Goal: Task Accomplishment & Management: Use online tool/utility

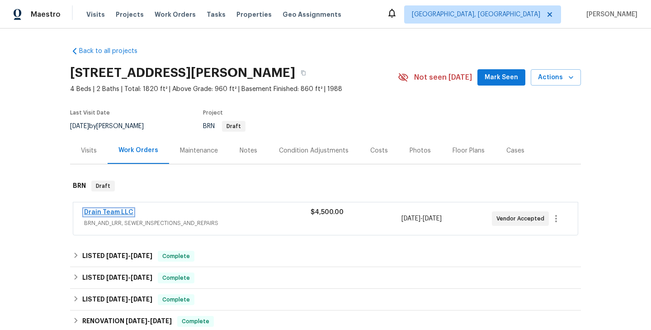
click at [117, 213] on link "Drain Team LLC" at bounding box center [108, 212] width 49 height 6
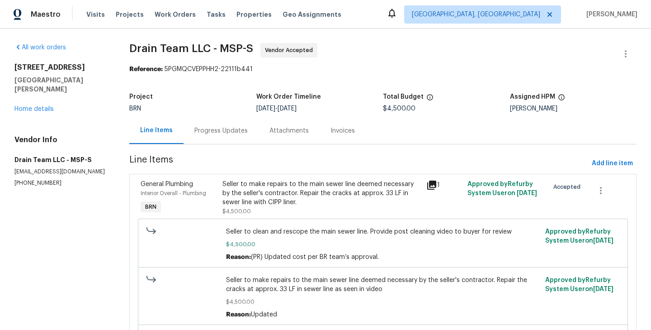
click at [215, 195] on div "Interior Overall - Plumbing" at bounding box center [179, 193] width 76 height 9
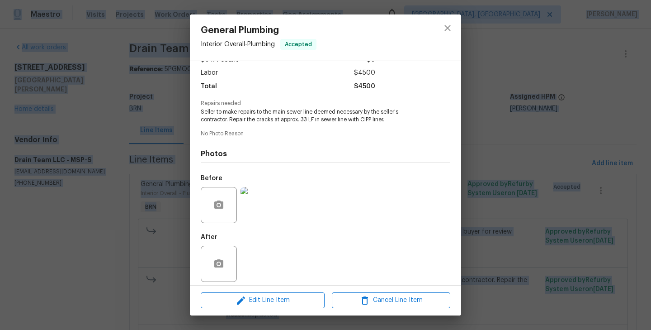
scroll to position [64, 0]
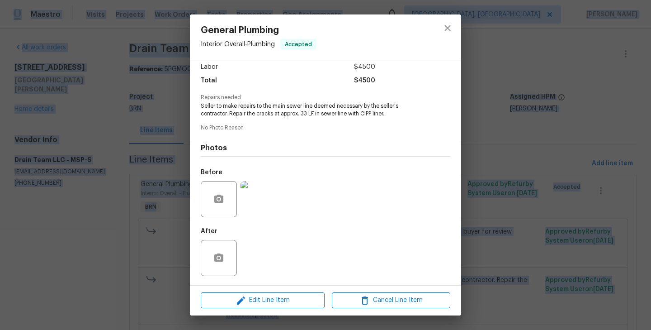
click at [170, 214] on div "General Plumbing Interior Overall - Plumbing Accepted Vendor Drain Team LLC Acc…" at bounding box center [325, 165] width 651 height 330
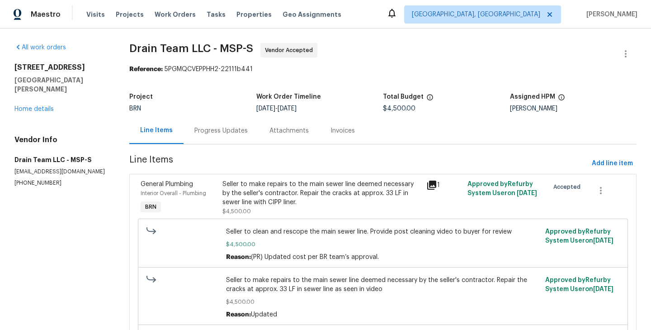
click at [222, 124] on div "Progress Updates" at bounding box center [221, 130] width 75 height 27
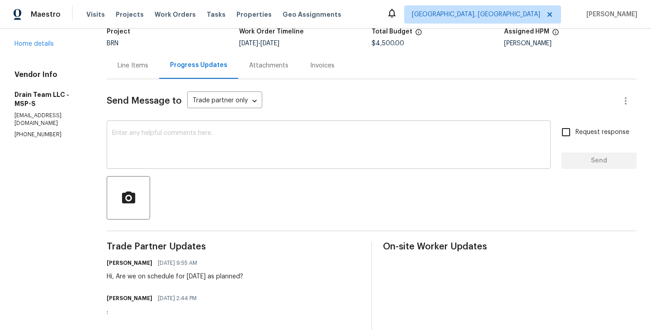
scroll to position [10, 0]
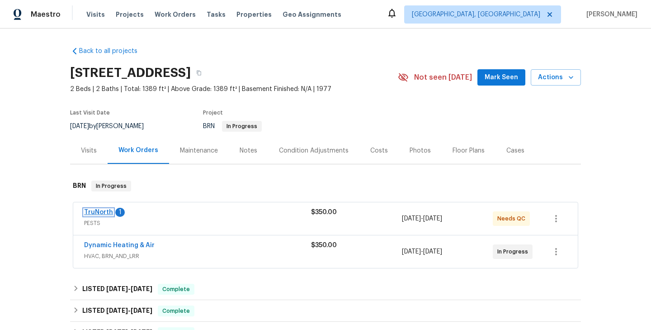
click at [102, 214] on link "TruNorth" at bounding box center [98, 212] width 29 height 6
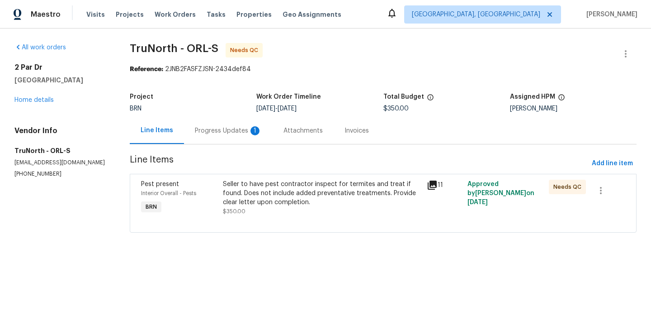
click at [231, 137] on div "Progress Updates 1" at bounding box center [228, 130] width 89 height 27
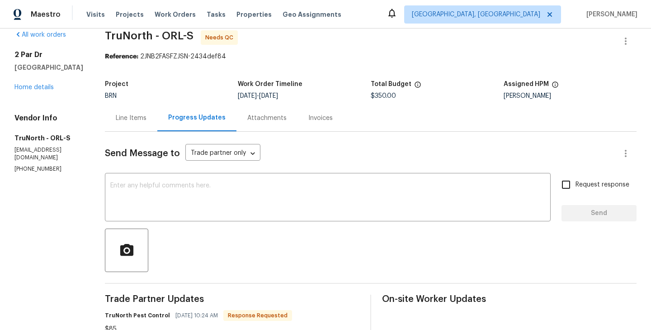
scroll to position [11, 0]
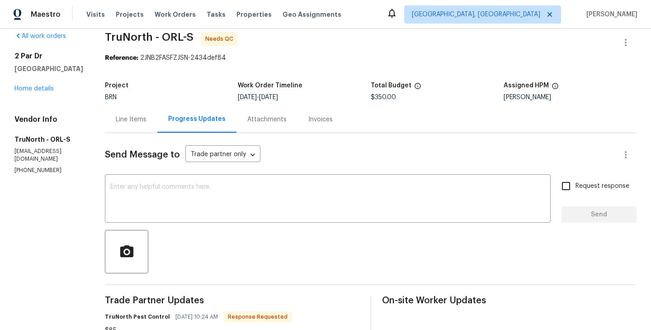
click at [123, 116] on div "Line Items" at bounding box center [131, 119] width 31 height 9
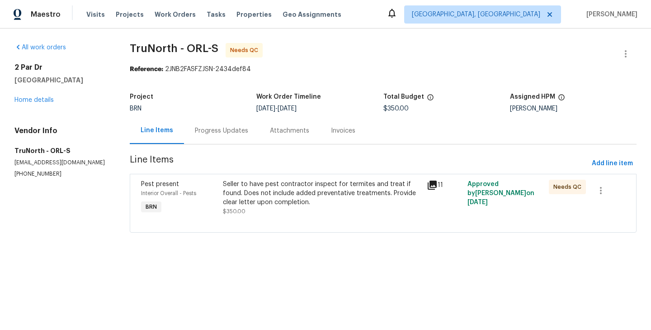
click at [231, 205] on div "Seller to have pest contractor inspect for termites and treat if found. Does no…" at bounding box center [322, 193] width 198 height 27
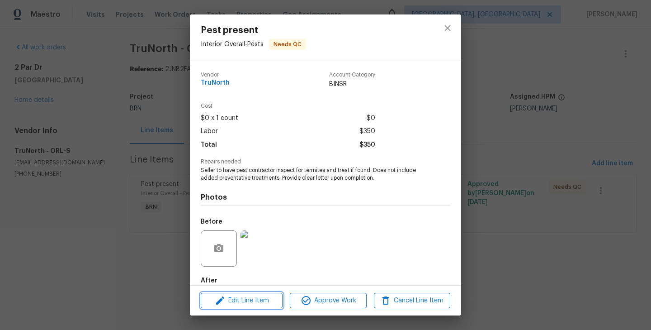
click at [255, 300] on span "Edit Line Item" at bounding box center [241, 300] width 76 height 11
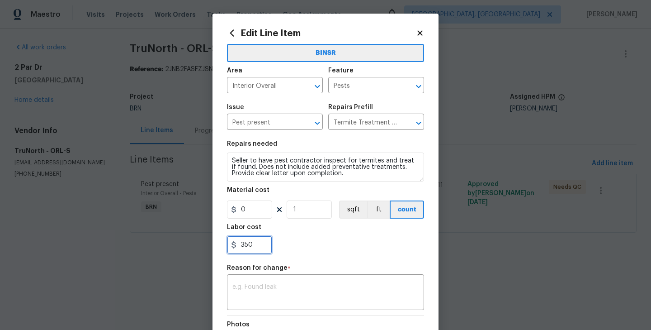
click at [247, 244] on input "350" at bounding box center [249, 245] width 45 height 18
type input "85"
click at [246, 288] on textarea at bounding box center [325, 293] width 186 height 19
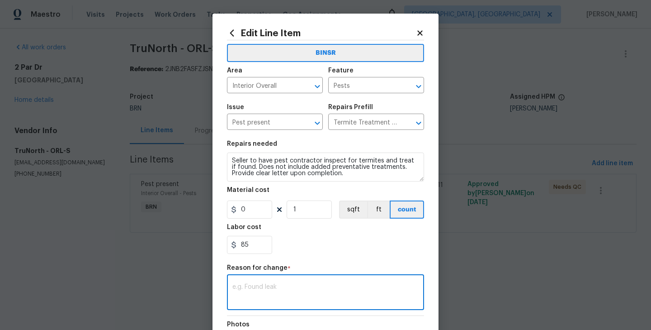
click at [264, 296] on textarea at bounding box center [325, 293] width 186 height 19
paste textarea "(RK) Updated per vendors final cost."
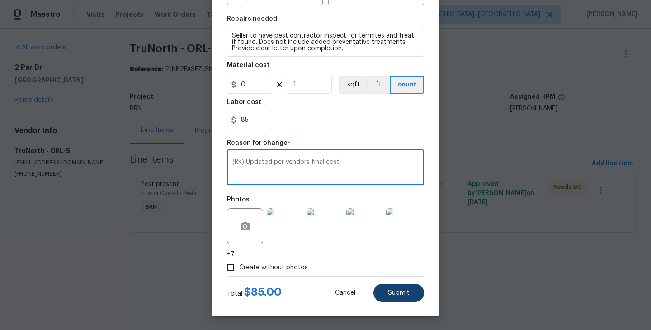
type textarea "(RK) Updated per vendors final cost."
click at [397, 289] on span "Submit" at bounding box center [399, 292] width 22 height 7
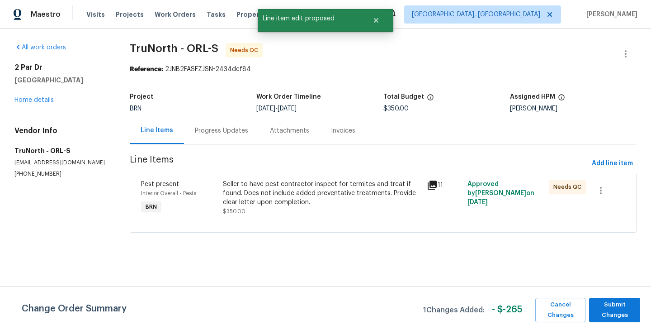
scroll to position [0, 0]
click at [620, 304] on span "Submit Changes" at bounding box center [615, 309] width 42 height 21
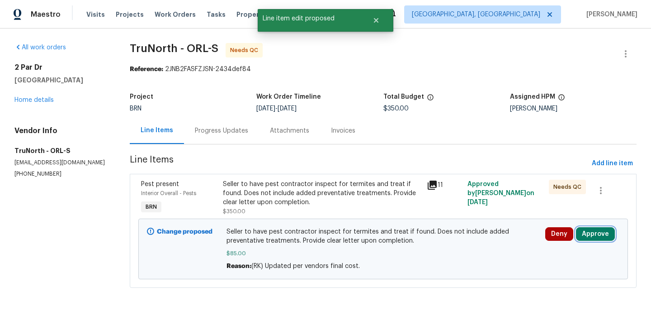
click at [604, 232] on button "Approve" at bounding box center [595, 234] width 39 height 14
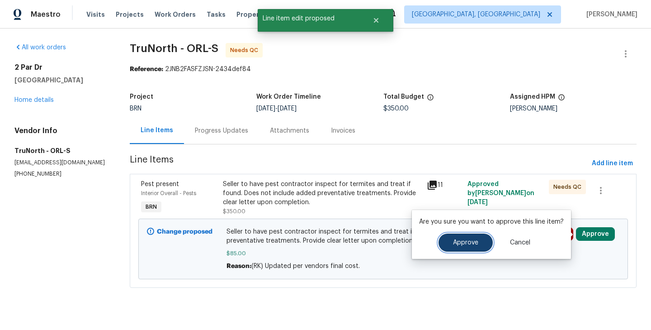
click at [465, 243] on span "Approve" at bounding box center [465, 242] width 25 height 7
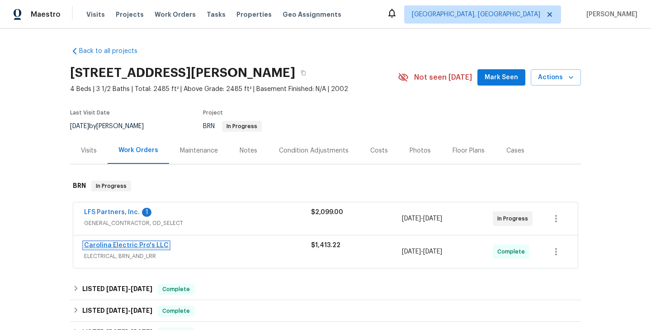
click at [143, 247] on link "Carolina Electric Pro's LLC" at bounding box center [126, 245] width 85 height 6
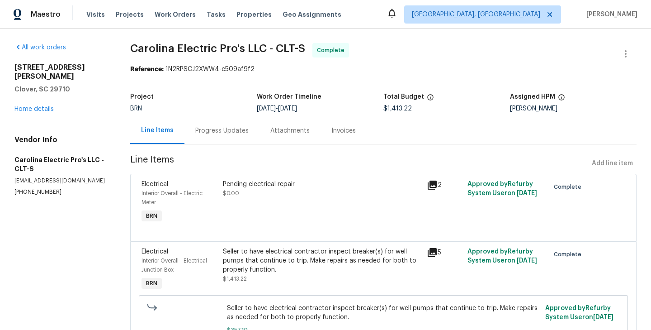
click at [224, 138] on div "Progress Updates" at bounding box center [221, 130] width 75 height 27
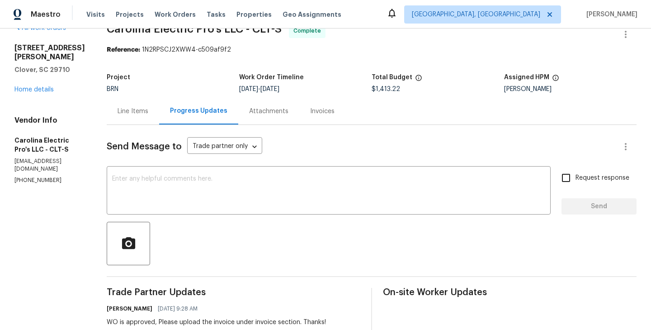
scroll to position [16, 0]
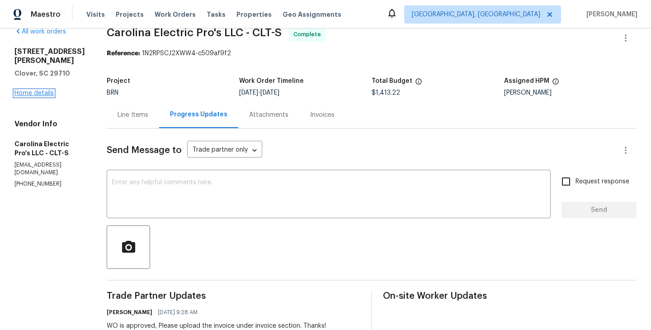
click at [38, 90] on link "Home details" at bounding box center [33, 93] width 39 height 6
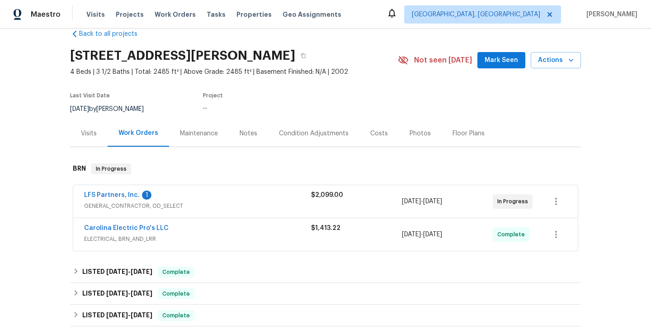
scroll to position [21, 0]
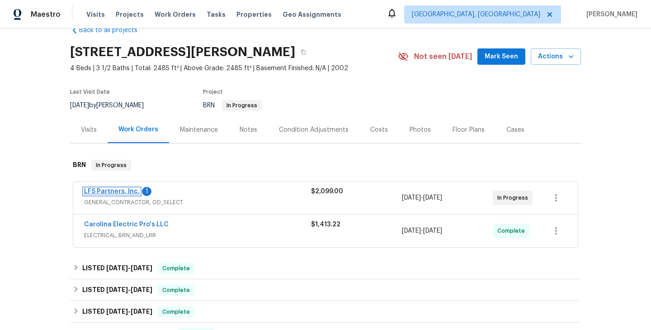
click at [120, 191] on link "LFS Partners, Inc." at bounding box center [112, 191] width 56 height 6
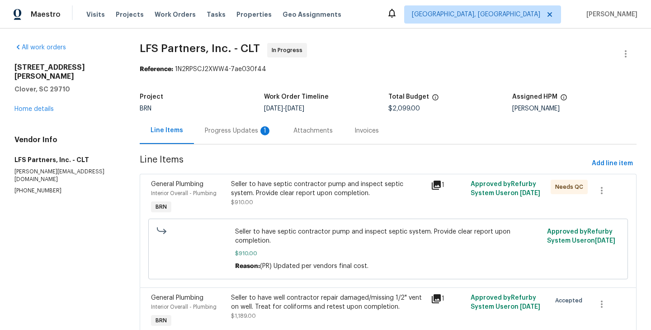
click at [222, 136] on div "Progress Updates 1" at bounding box center [238, 130] width 89 height 27
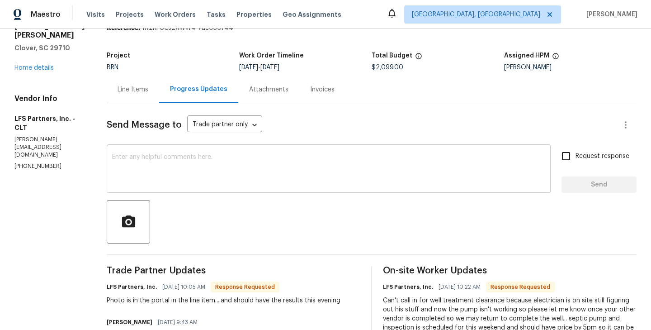
scroll to position [30, 0]
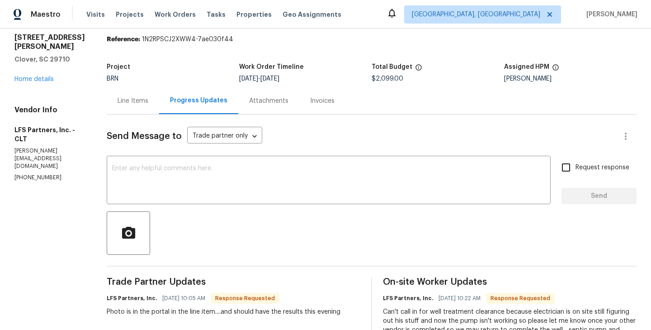
click at [125, 112] on div "Line Items" at bounding box center [133, 100] width 52 height 27
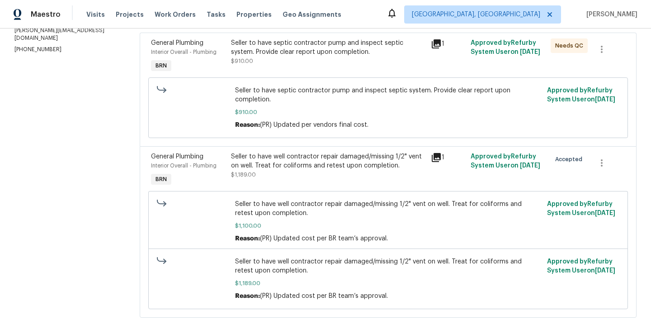
scroll to position [155, 0]
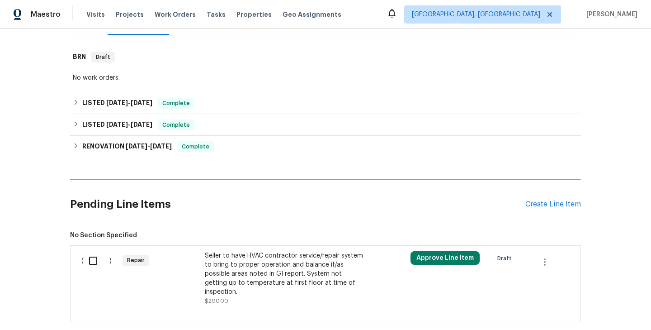
scroll to position [141, 0]
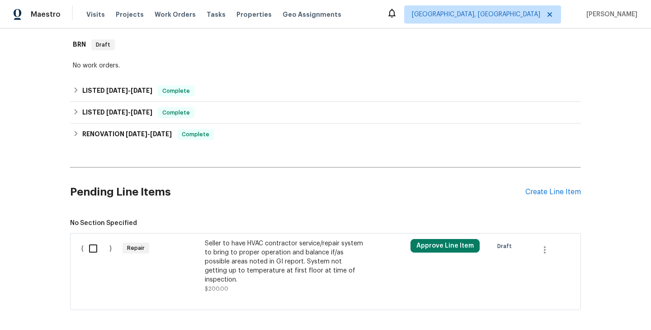
click at [211, 241] on div "Seller to have HVAC contractor service/repair system to bring to proper operati…" at bounding box center [284, 261] width 159 height 45
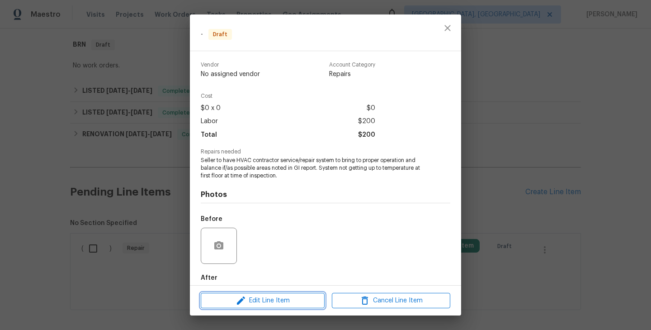
click at [274, 300] on span "Edit Line Item" at bounding box center [262, 300] width 118 height 11
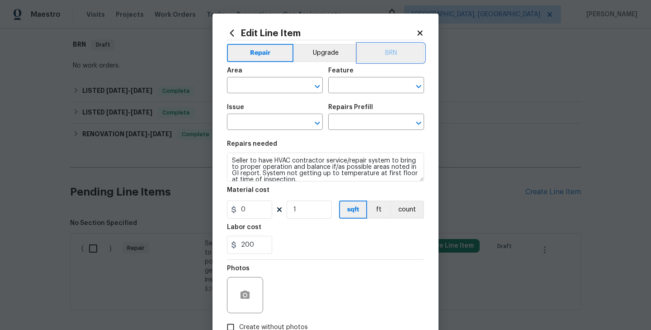
click at [381, 46] on button "BRN" at bounding box center [391, 53] width 66 height 18
click at [273, 84] on input "text" at bounding box center [262, 86] width 71 height 14
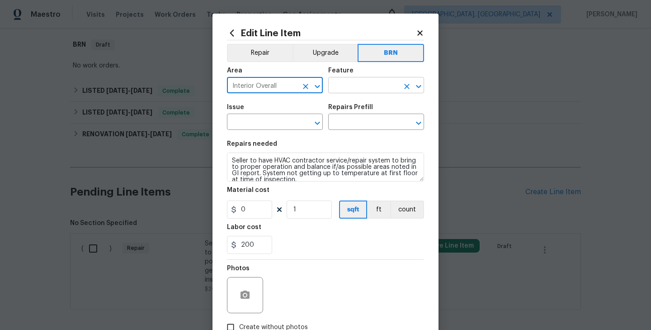
type input "Interior Overall"
click at [349, 84] on input "text" at bounding box center [363, 86] width 71 height 14
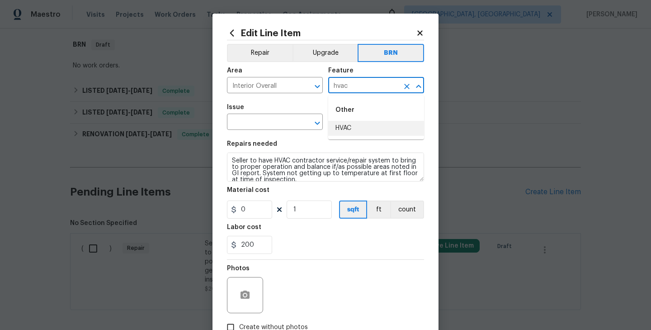
click at [343, 131] on li "HVAC" at bounding box center [376, 128] width 96 height 15
type input "HVAC"
click at [260, 123] on input "text" at bounding box center [262, 123] width 71 height 14
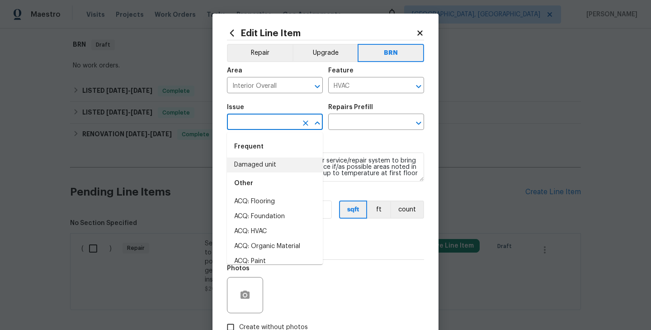
click at [262, 159] on li "Damaged unit" at bounding box center [275, 164] width 96 height 15
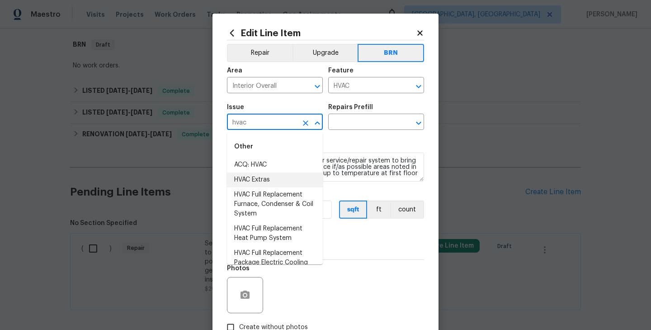
click at [277, 177] on li "HVAC Extras" at bounding box center [275, 179] width 96 height 15
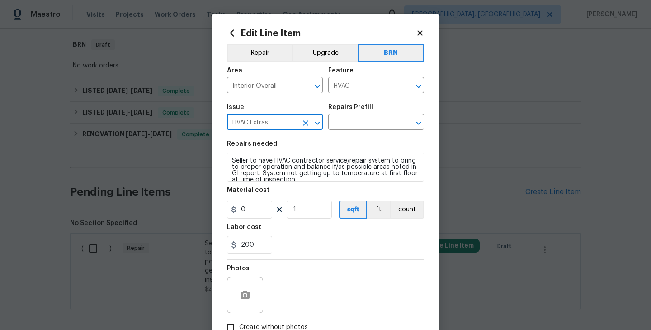
type input "HVAC Extras"
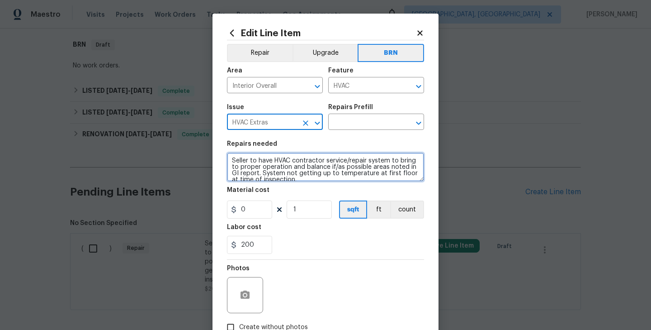
click at [302, 169] on textarea "Seller to have HVAC contractor service/repair system to bring to proper operati…" at bounding box center [325, 166] width 197 height 29
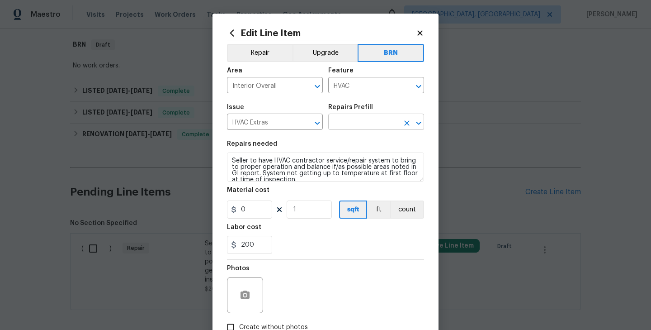
click at [350, 123] on input "text" at bounding box center [363, 123] width 71 height 14
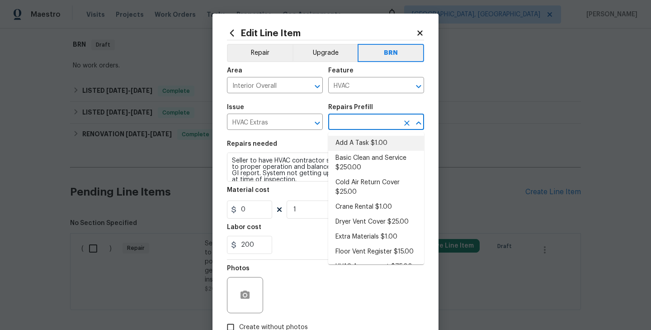
click at [355, 138] on li "Add A Task $1.00" at bounding box center [376, 143] width 96 height 15
type input "Add A Task $1.00"
type textarea "HPM to detail"
type input "1"
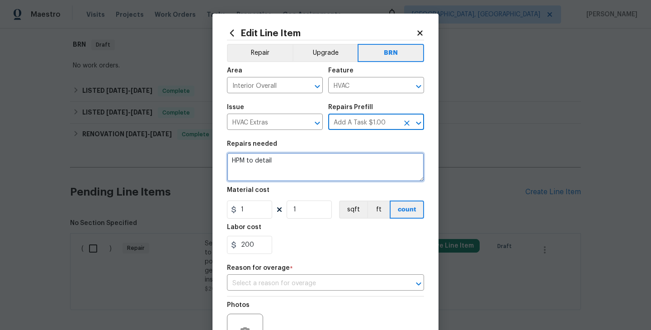
click at [298, 169] on textarea "HPM to detail" at bounding box center [325, 166] width 197 height 29
paste textarea "Seller to have HVAC contractor service/repair system to bring to proper operati…"
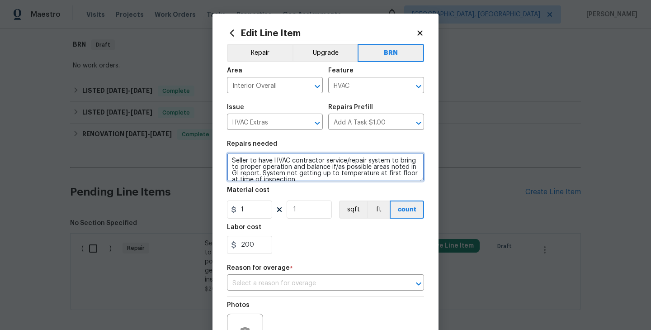
scroll to position [2, 0]
type textarea "Seller to have HVAC contractor service/repair system to bring to proper operati…"
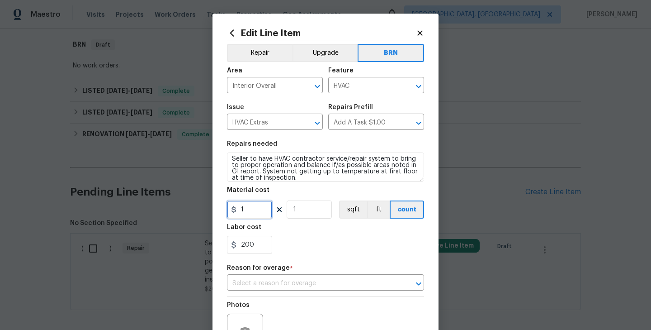
click at [251, 212] on input "1" at bounding box center [249, 209] width 45 height 18
type input "0"
click at [309, 229] on div "Labor cost" at bounding box center [325, 230] width 197 height 12
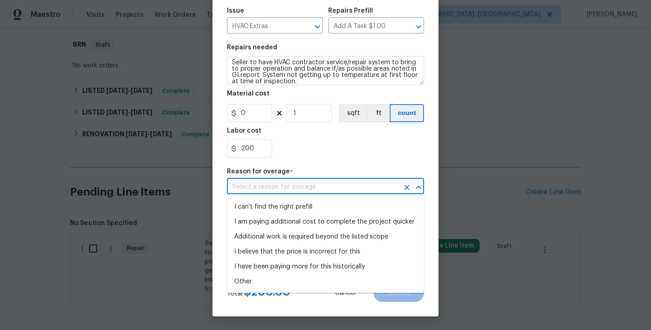
click at [310, 186] on input "text" at bounding box center [313, 187] width 172 height 14
click at [310, 198] on ul "I can't find the right prefill I am paying additional cost to complete the proj…" at bounding box center [325, 244] width 197 height 97
click at [309, 207] on li "I can't find the right prefill" at bounding box center [325, 206] width 197 height 15
type input "I can't find the right prefill"
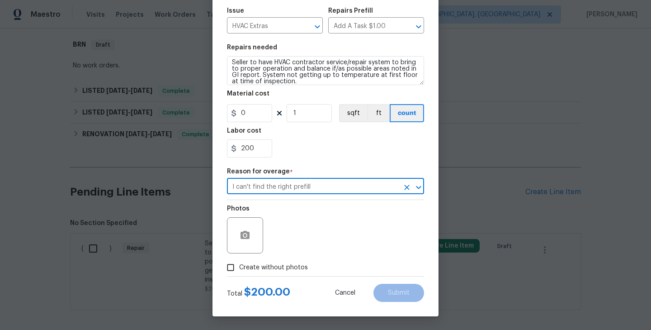
click at [274, 265] on span "Create without photos" at bounding box center [273, 267] width 69 height 9
click at [239, 265] on input "Create without photos" at bounding box center [230, 267] width 17 height 17
checkbox input "true"
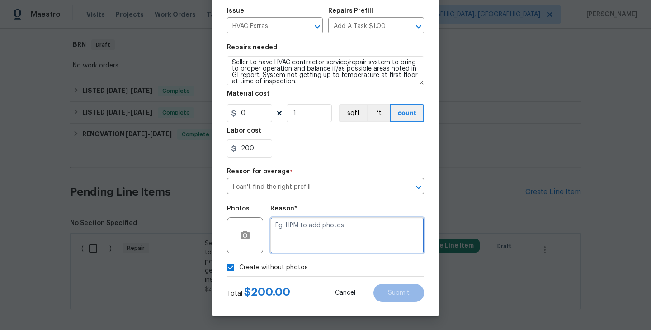
click at [307, 235] on textarea at bounding box center [347, 235] width 154 height 36
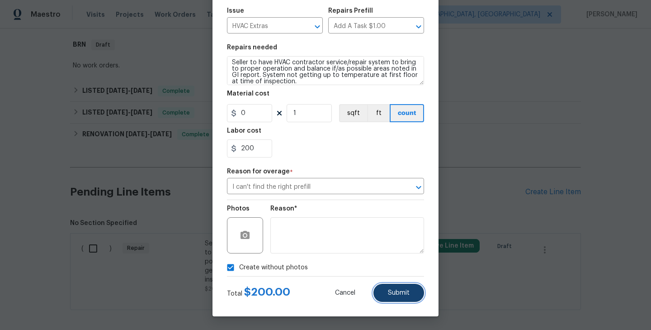
click at [403, 293] on span "Submit" at bounding box center [399, 292] width 22 height 7
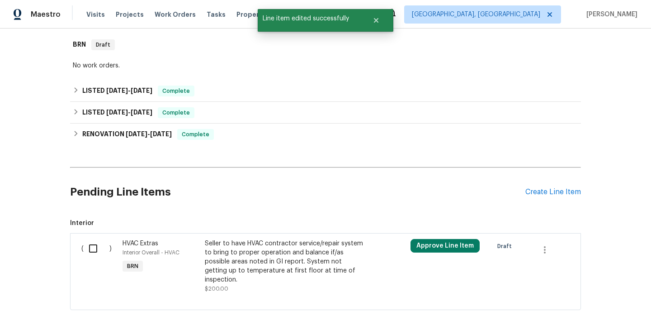
click at [99, 245] on input "checkbox" at bounding box center [97, 248] width 26 height 19
checkbox input "true"
click at [622, 309] on span "Create Work Order" at bounding box center [599, 307] width 60 height 11
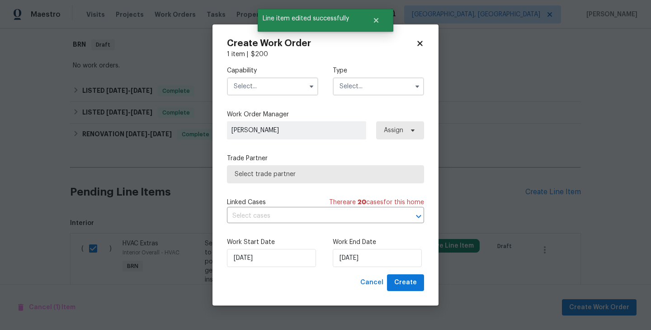
click at [389, 86] on input "text" at bounding box center [378, 86] width 91 height 18
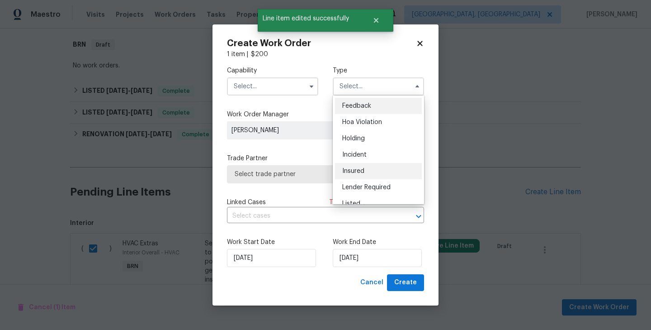
scroll to position [205, 0]
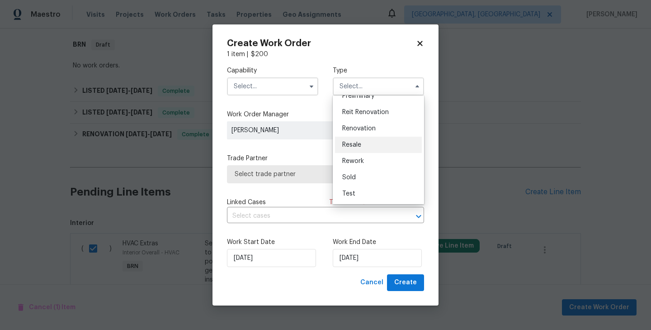
click at [350, 144] on span "Resale" at bounding box center [351, 145] width 19 height 6
type input "Resale"
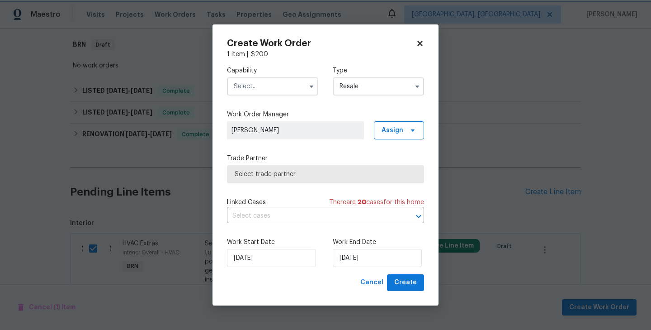
scroll to position [0, 0]
click at [287, 87] on input "text" at bounding box center [272, 86] width 91 height 18
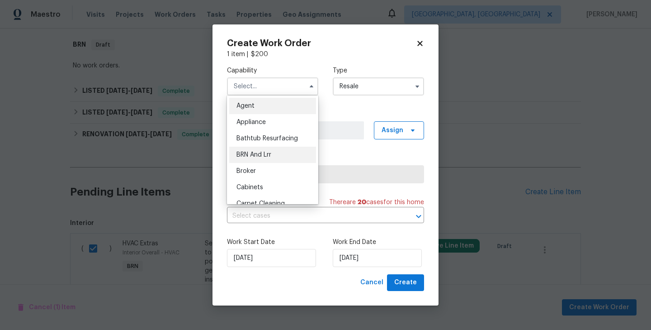
click at [284, 147] on div "BRN And Lrr" at bounding box center [272, 154] width 87 height 16
type input "BRN And Lrr"
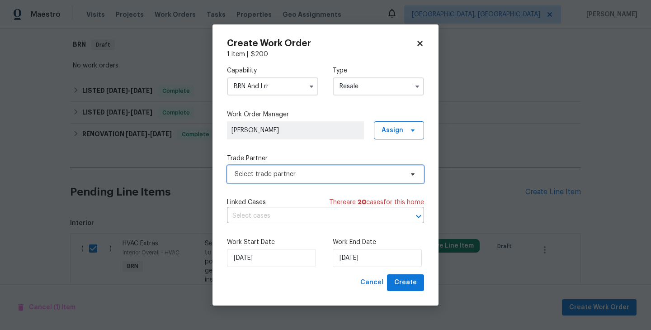
click at [347, 181] on span "Select trade partner" at bounding box center [325, 174] width 197 height 18
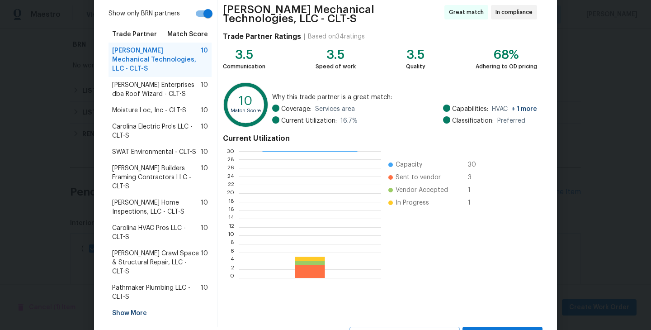
scroll to position [85, 0]
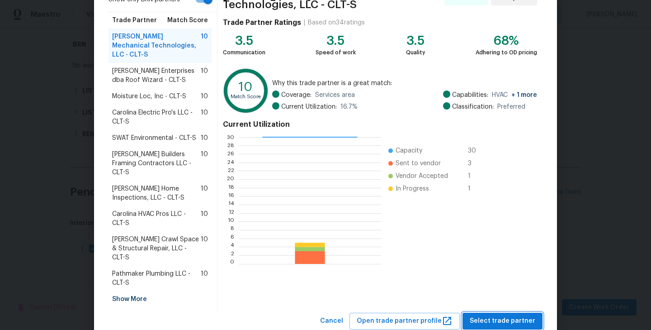
click at [520, 315] on span "Select trade partner" at bounding box center [503, 320] width 66 height 11
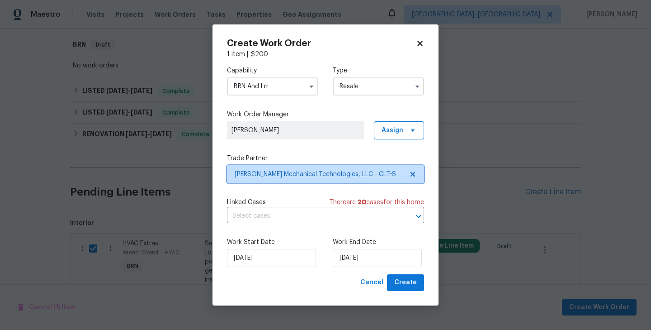
scroll to position [0, 0]
click at [316, 213] on input "text" at bounding box center [313, 216] width 172 height 14
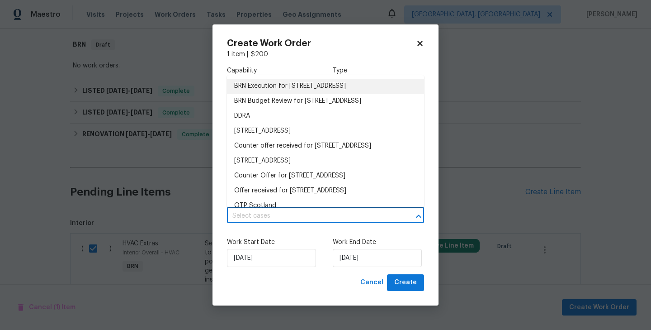
click at [287, 91] on li "BRN Execution for 9527 Scotland Hall Ct, Charlotte, NC 28277" at bounding box center [325, 86] width 197 height 15
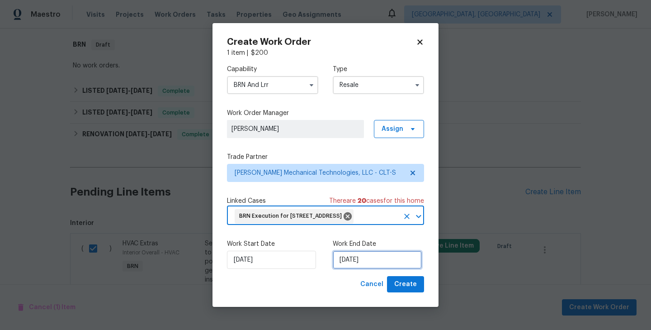
click at [361, 265] on input "8/26/2025" at bounding box center [377, 259] width 89 height 18
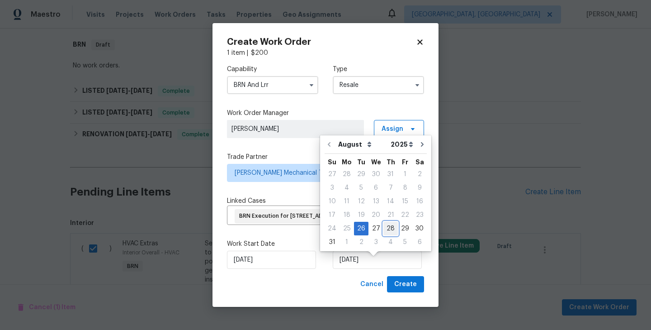
click at [385, 228] on div "28" at bounding box center [390, 228] width 14 height 13
type input "8/28/2025"
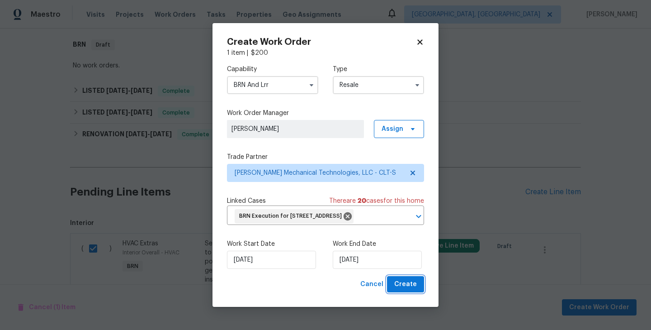
click at [405, 290] on span "Create" at bounding box center [405, 284] width 23 height 11
checkbox input "false"
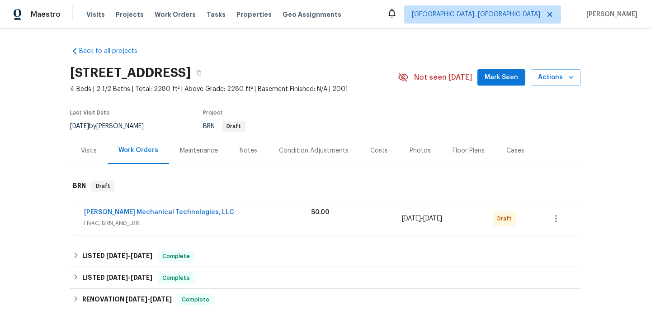
scroll to position [198, 0]
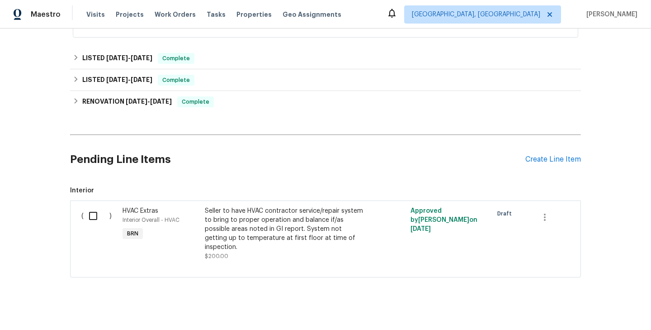
click at [91, 207] on input "checkbox" at bounding box center [97, 215] width 26 height 19
checkbox input "true"
click at [611, 309] on span "Create Work Order" at bounding box center [599, 307] width 60 height 11
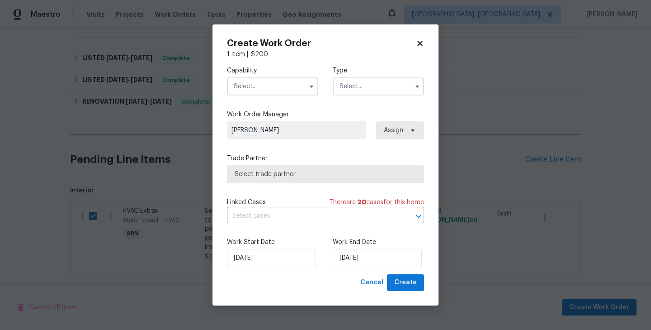
click at [399, 86] on input "text" at bounding box center [378, 86] width 91 height 18
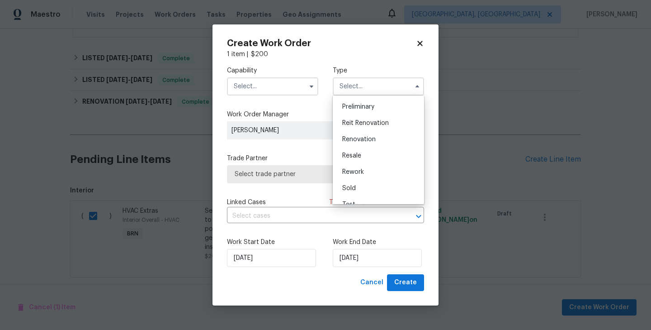
scroll to position [205, 0]
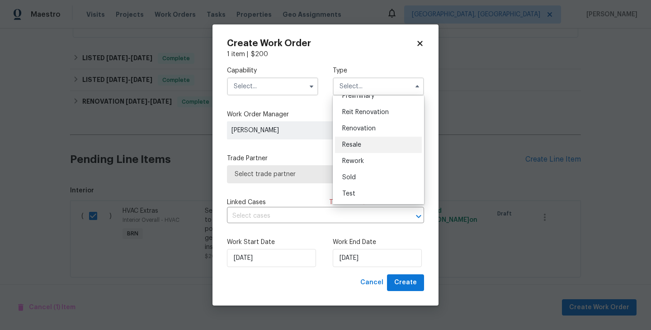
click at [356, 147] on div "Resale" at bounding box center [378, 145] width 87 height 16
type input "Resale"
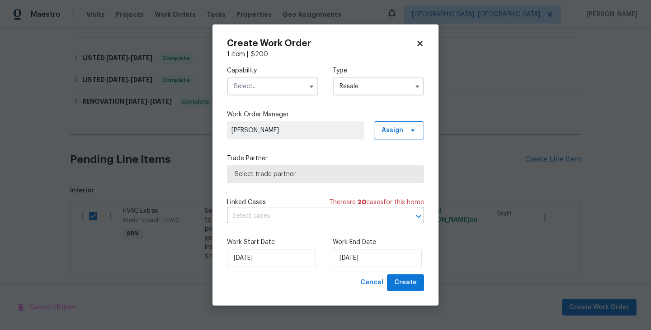
click at [304, 85] on input "text" at bounding box center [272, 86] width 91 height 18
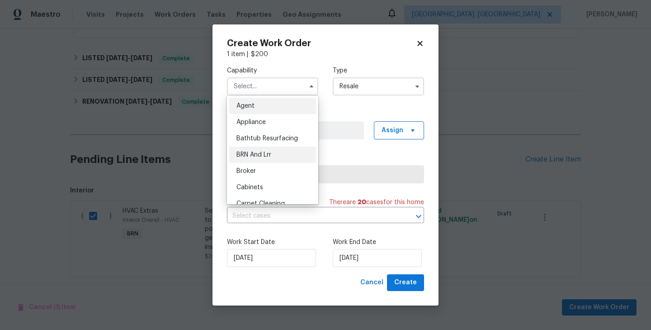
click at [276, 148] on div "BRN And Lrr" at bounding box center [272, 154] width 87 height 16
type input "BRN And Lrr"
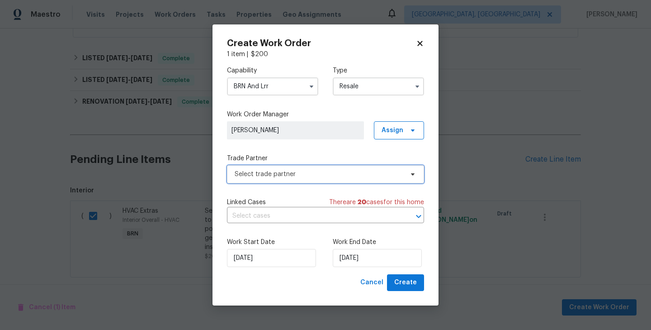
click at [288, 170] on span "Select trade partner" at bounding box center [319, 174] width 169 height 9
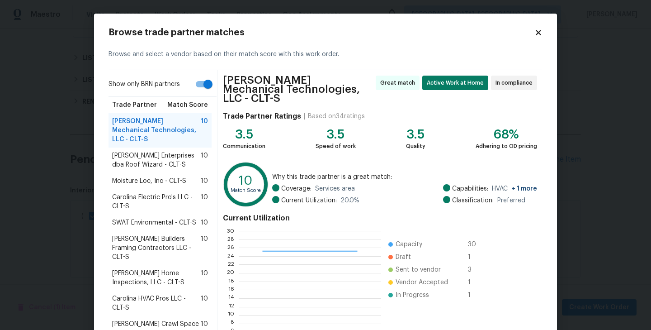
scroll to position [85, 0]
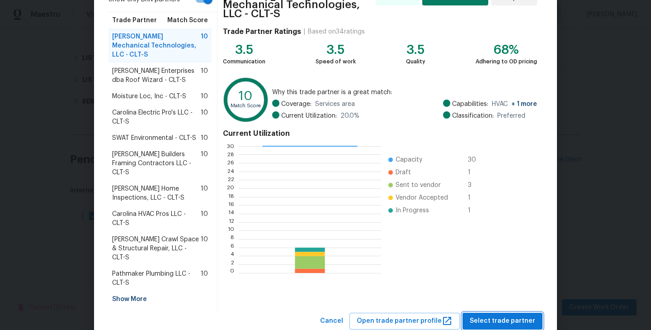
click at [484, 315] on span "Select trade partner" at bounding box center [503, 320] width 66 height 11
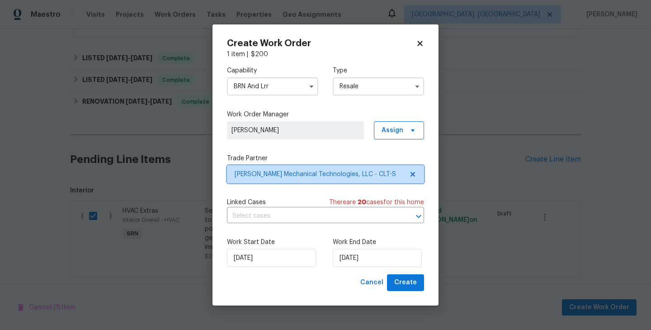
scroll to position [0, 0]
click at [309, 214] on input "text" at bounding box center [313, 216] width 172 height 14
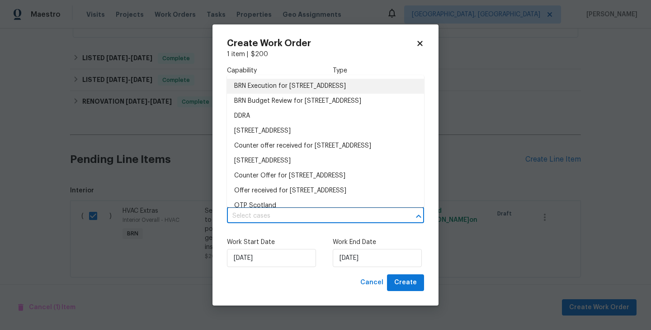
click at [293, 85] on li "BRN Execution for 9527 Scotland Hall Ct, Charlotte, NC 28277" at bounding box center [325, 86] width 197 height 15
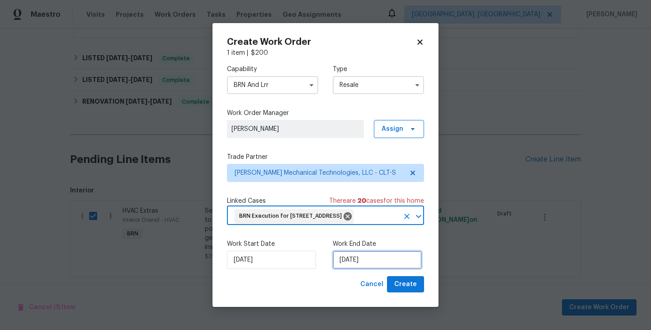
click at [349, 261] on input "[DATE]" at bounding box center [377, 259] width 89 height 18
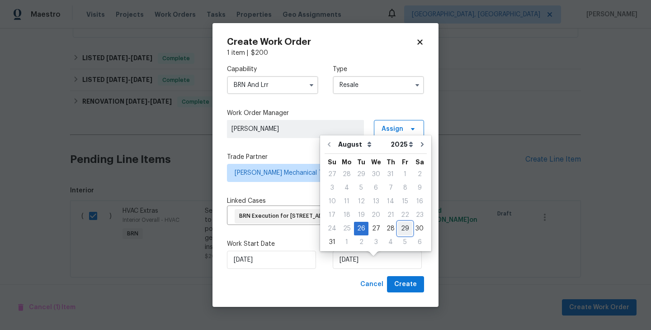
click at [401, 226] on div "29" at bounding box center [405, 228] width 14 height 13
type input "8/29/2025"
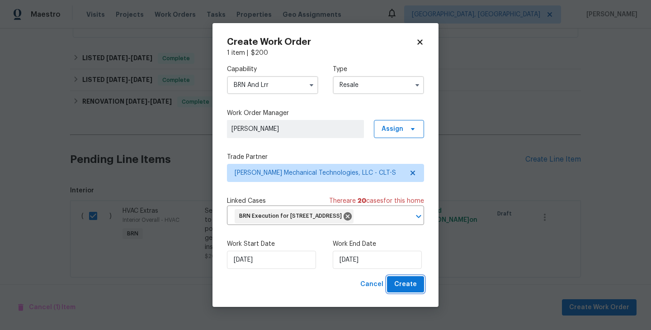
click at [410, 290] on span "Create" at bounding box center [405, 284] width 23 height 11
checkbox input "false"
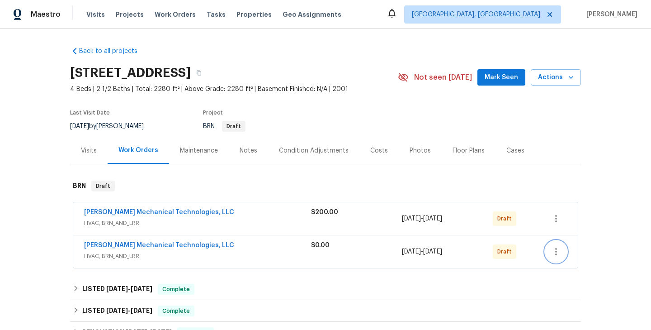
click at [558, 256] on icon "button" at bounding box center [556, 251] width 11 height 11
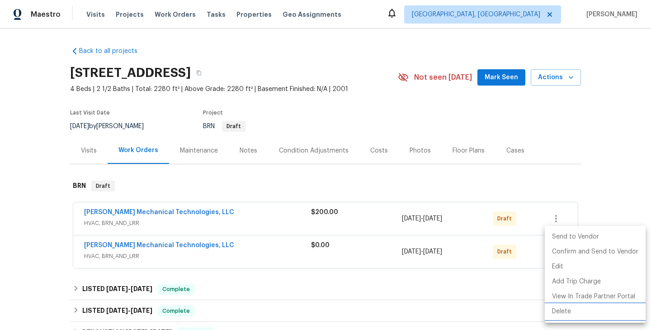
click at [588, 318] on li "Delete" at bounding box center [595, 311] width 101 height 15
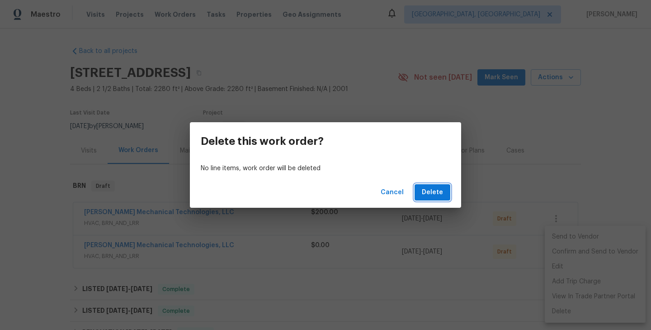
click at [426, 195] on span "Delete" at bounding box center [432, 192] width 21 height 11
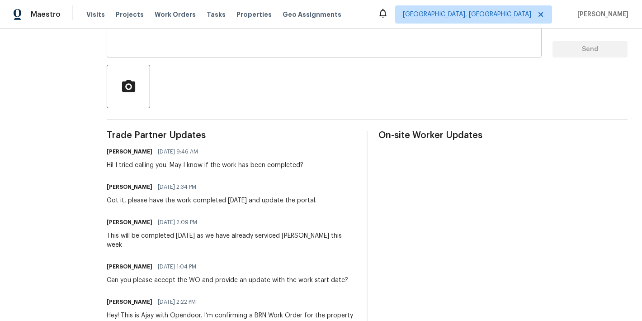
scroll to position [177, 0]
click at [246, 236] on div "This will be completed [DATE] as we have already serviced [PERSON_NAME] this we…" at bounding box center [231, 240] width 249 height 18
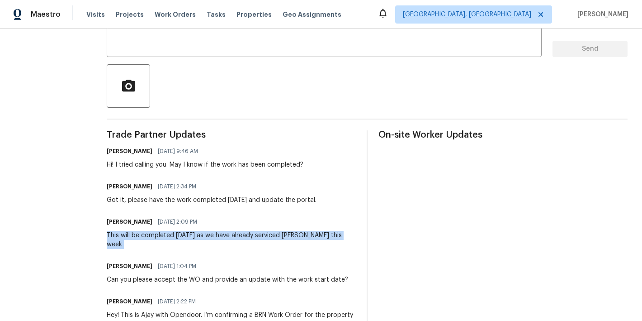
click at [246, 236] on div "This will be completed [DATE] as we have already serviced [PERSON_NAME] this we…" at bounding box center [231, 240] width 249 height 18
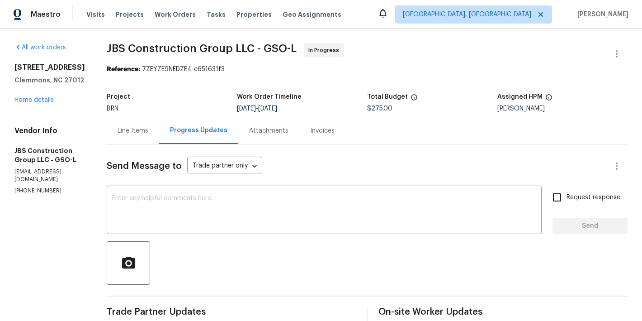
click at [297, 50] on span "JBS Construction Group LLC - GSO-L" at bounding box center [202, 48] width 190 height 11
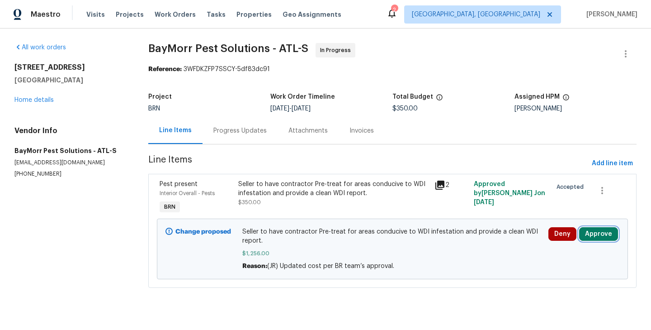
click at [599, 236] on button "Approve" at bounding box center [598, 234] width 39 height 14
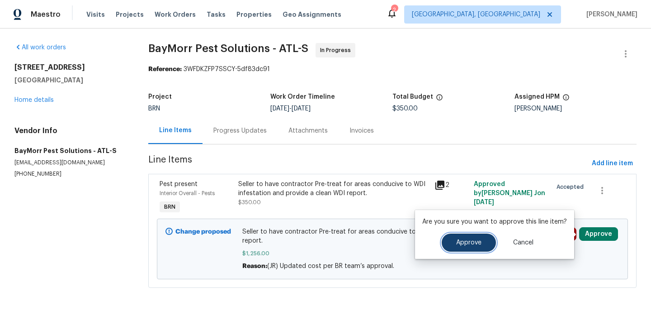
click at [473, 245] on span "Approve" at bounding box center [468, 242] width 25 height 7
